Goal: Transaction & Acquisition: Purchase product/service

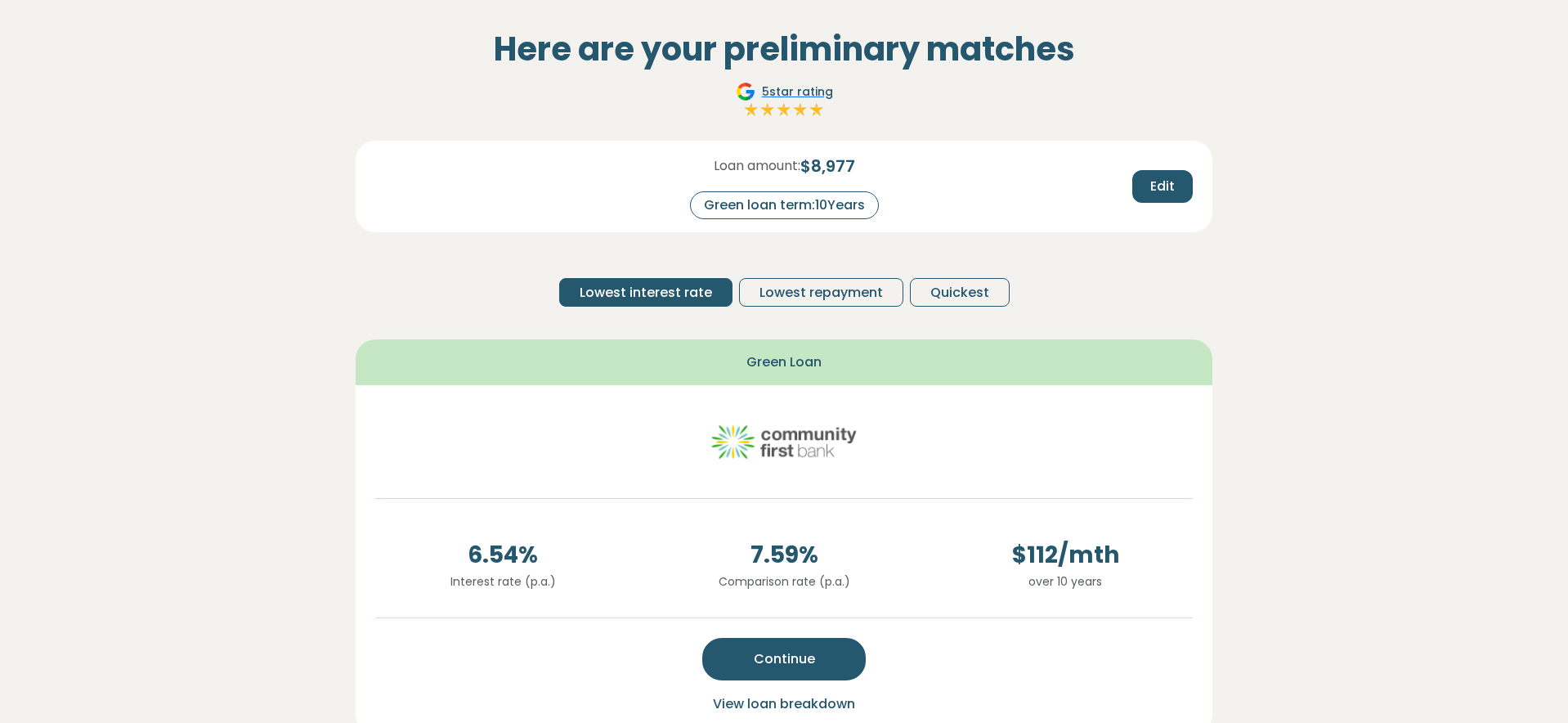
scroll to position [118, 0]
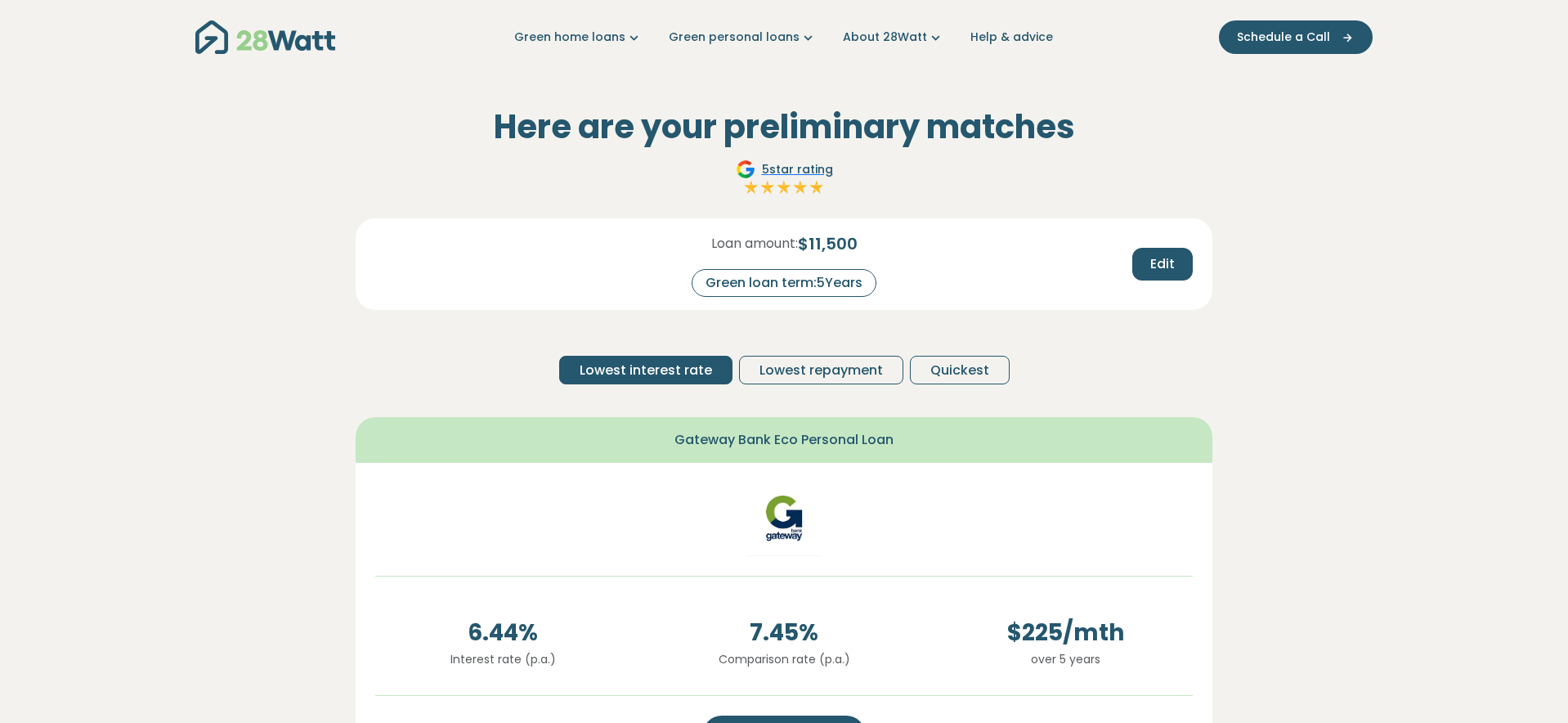
scroll to position [161, 0]
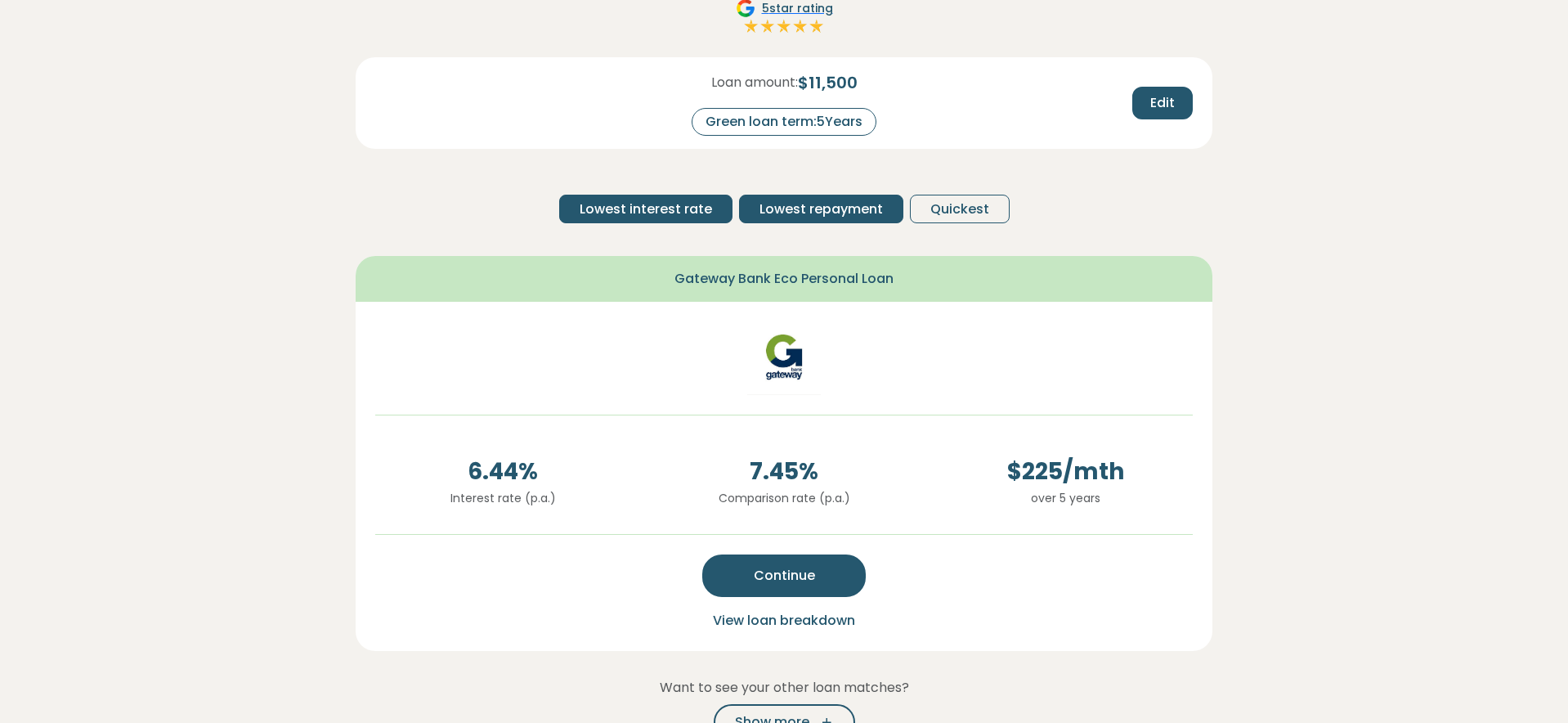
click at [799, 200] on span "Lowest repayment" at bounding box center [820, 209] width 123 height 19
click at [686, 209] on span "Lowest interest rate" at bounding box center [645, 209] width 133 height 19
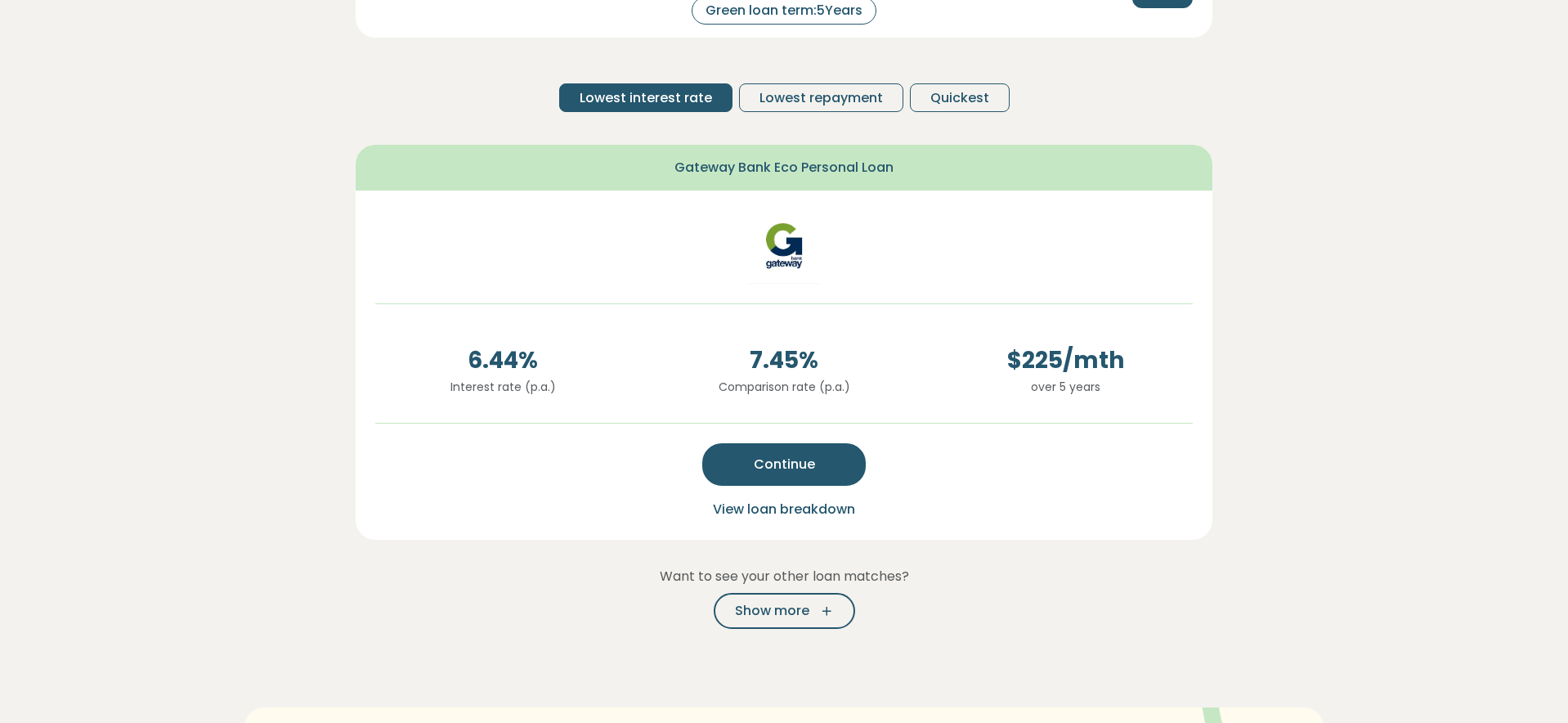
scroll to position [279, 0]
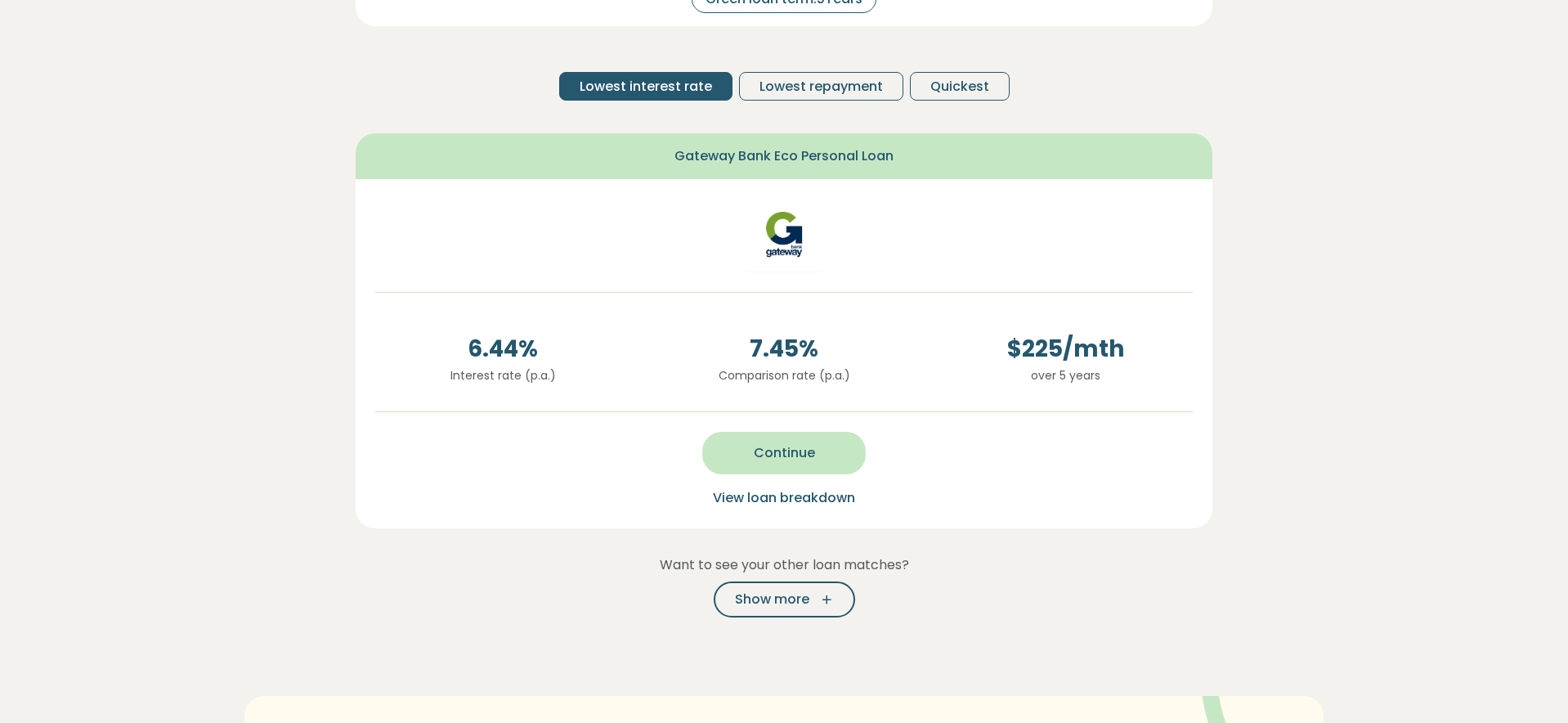
click at [793, 466] on button "Continue" at bounding box center [784, 454] width 164 height 43
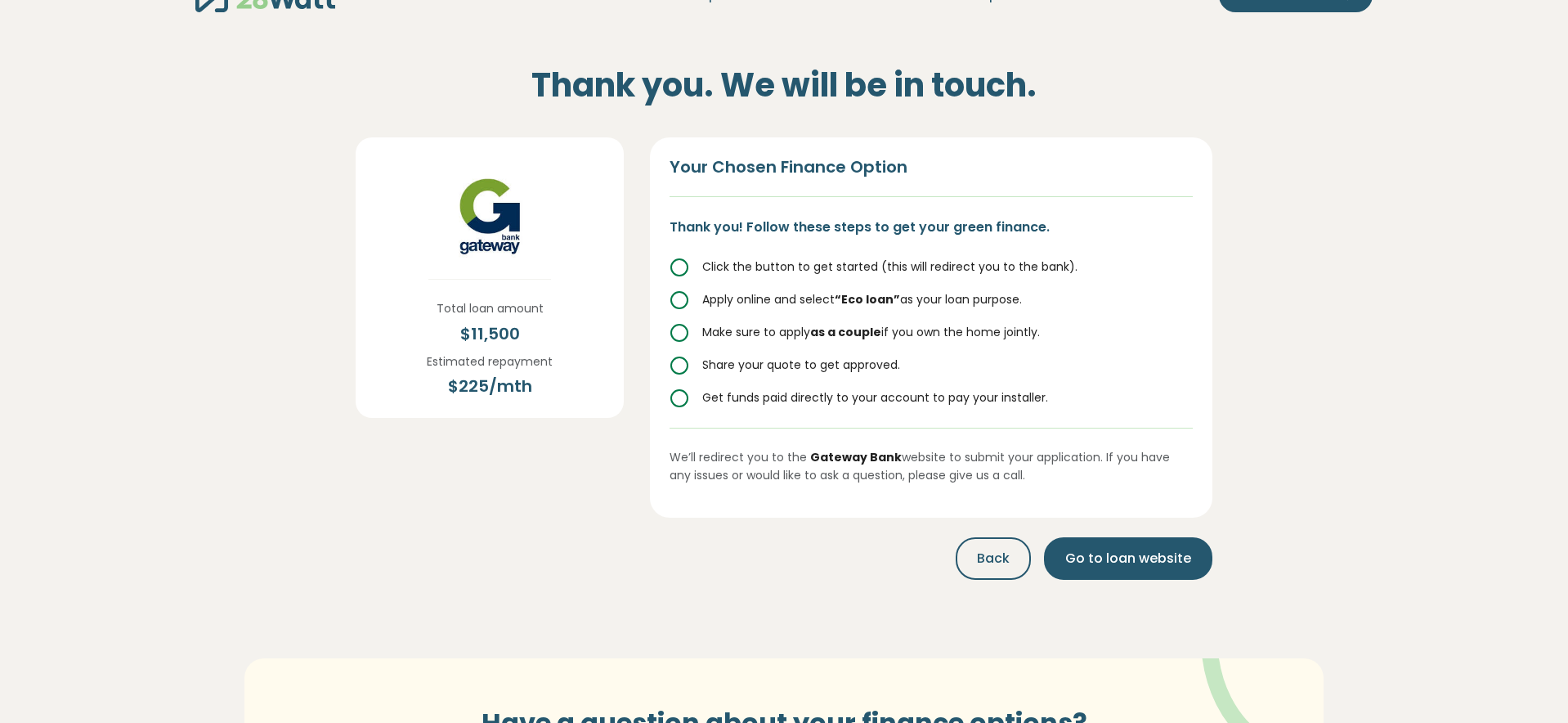
scroll to position [0, 0]
